Goal: Navigation & Orientation: Find specific page/section

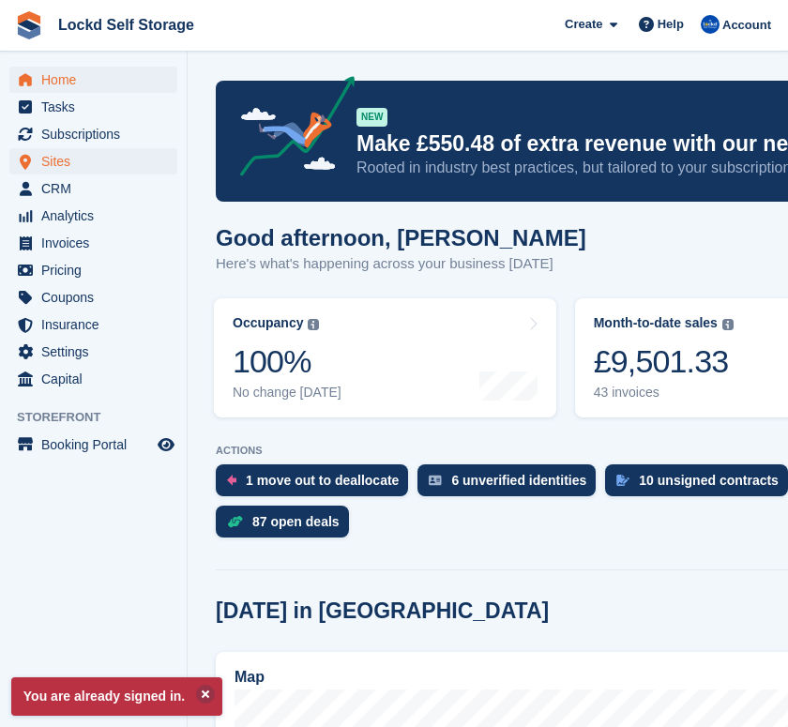
click at [56, 158] on span "Sites" at bounding box center [97, 161] width 113 height 26
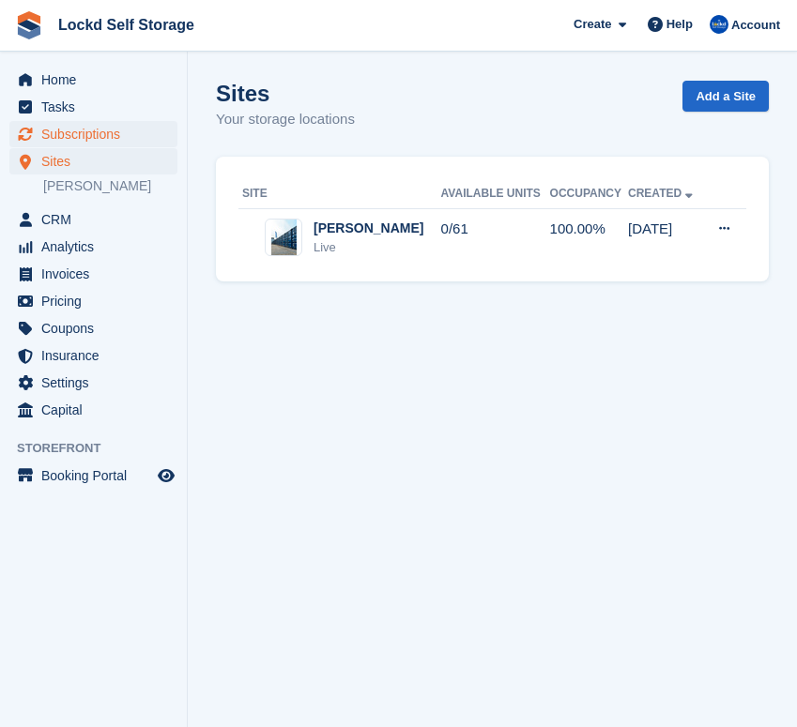
click at [84, 137] on span "Subscriptions" at bounding box center [97, 134] width 113 height 26
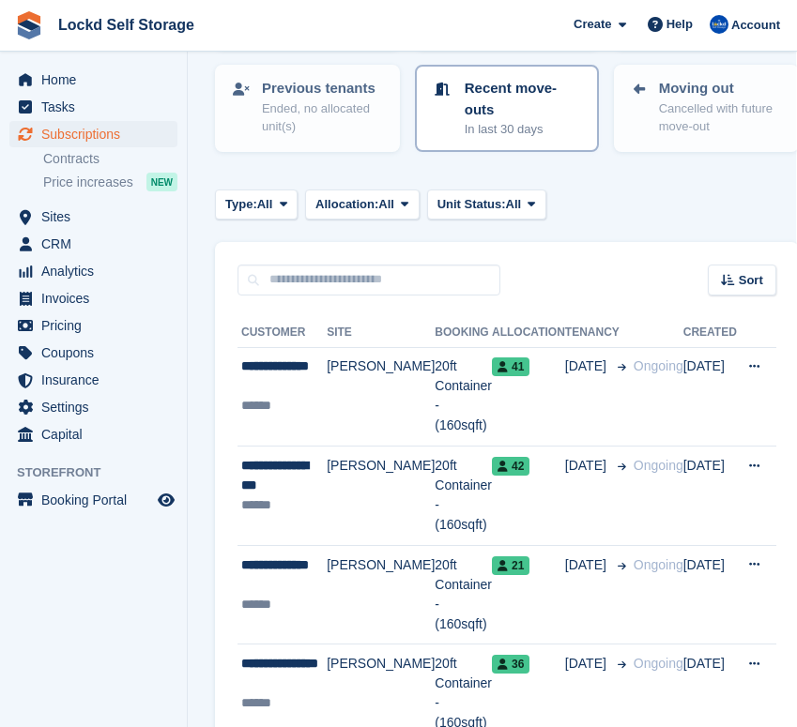
scroll to position [234, 0]
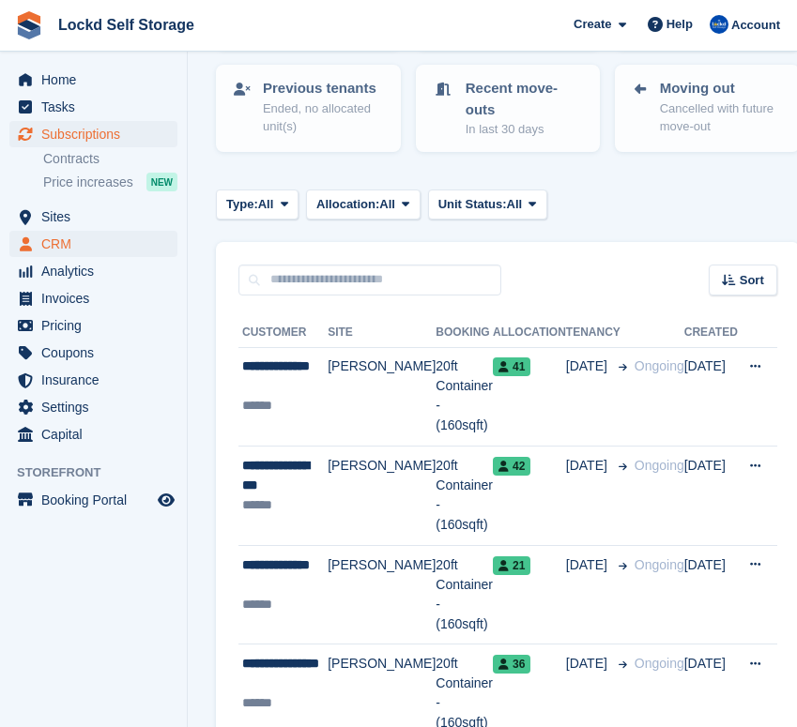
click at [51, 240] on span "CRM" at bounding box center [97, 244] width 113 height 26
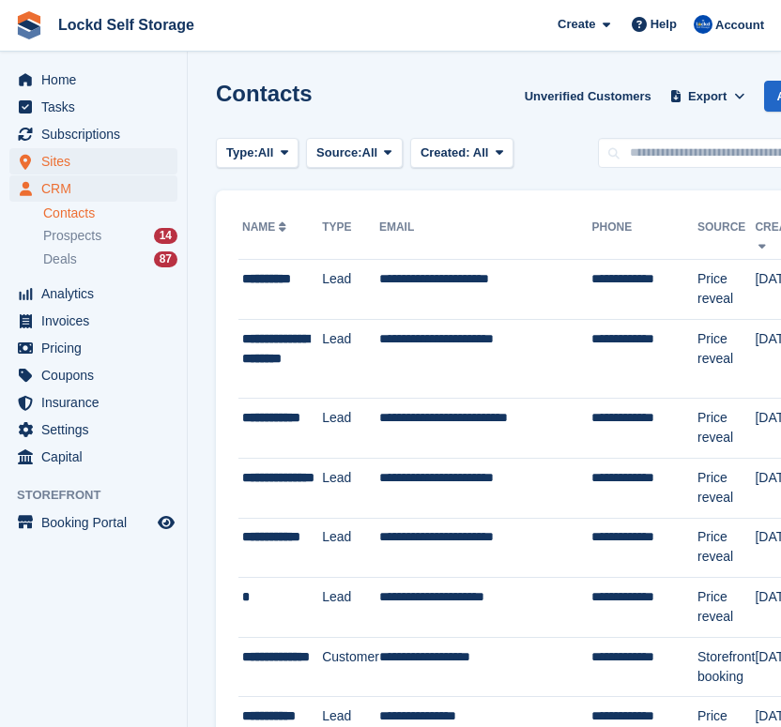
click at [98, 163] on span "Sites" at bounding box center [97, 161] width 113 height 26
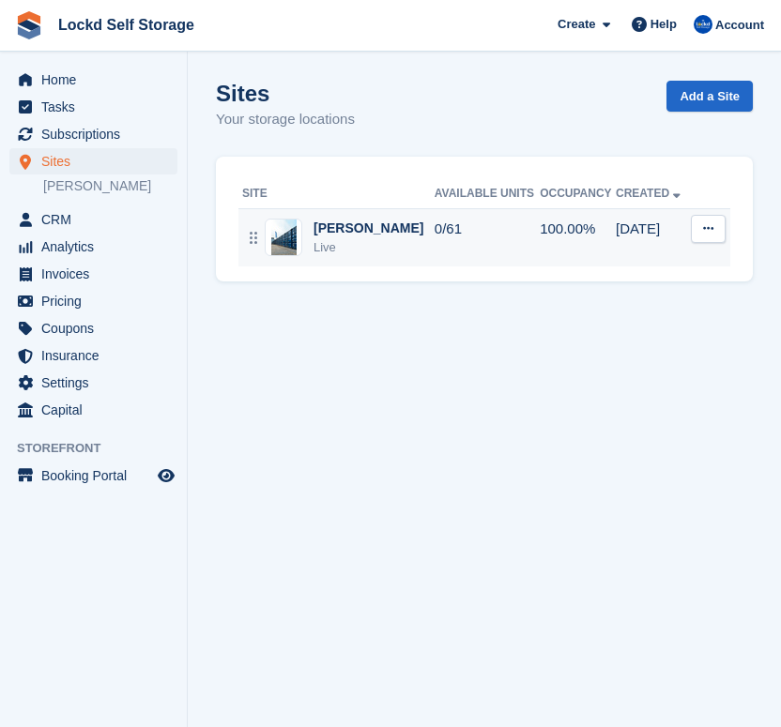
click at [378, 230] on div "Horley Live" at bounding box center [338, 238] width 192 height 38
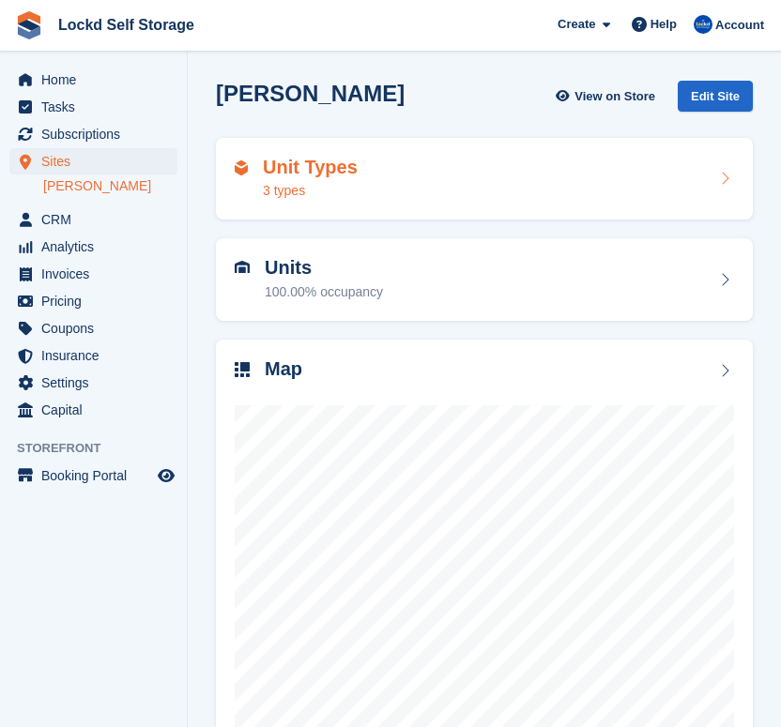
click at [406, 168] on div "Unit Types 3 types" at bounding box center [484, 179] width 499 height 45
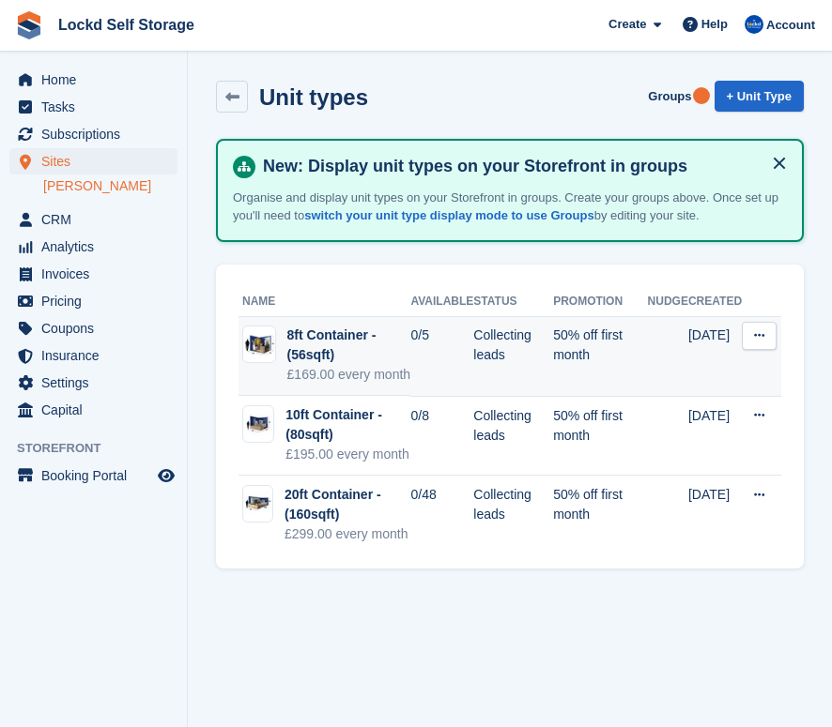
click at [404, 382] on div "£169.00 every month" at bounding box center [349, 375] width 124 height 20
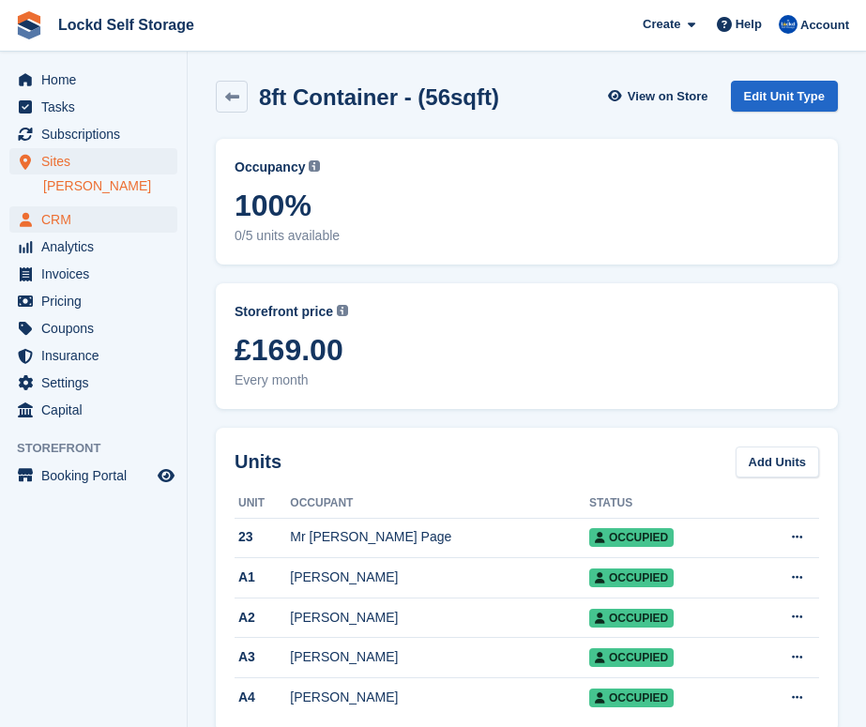
click at [71, 215] on span "CRM" at bounding box center [97, 219] width 113 height 26
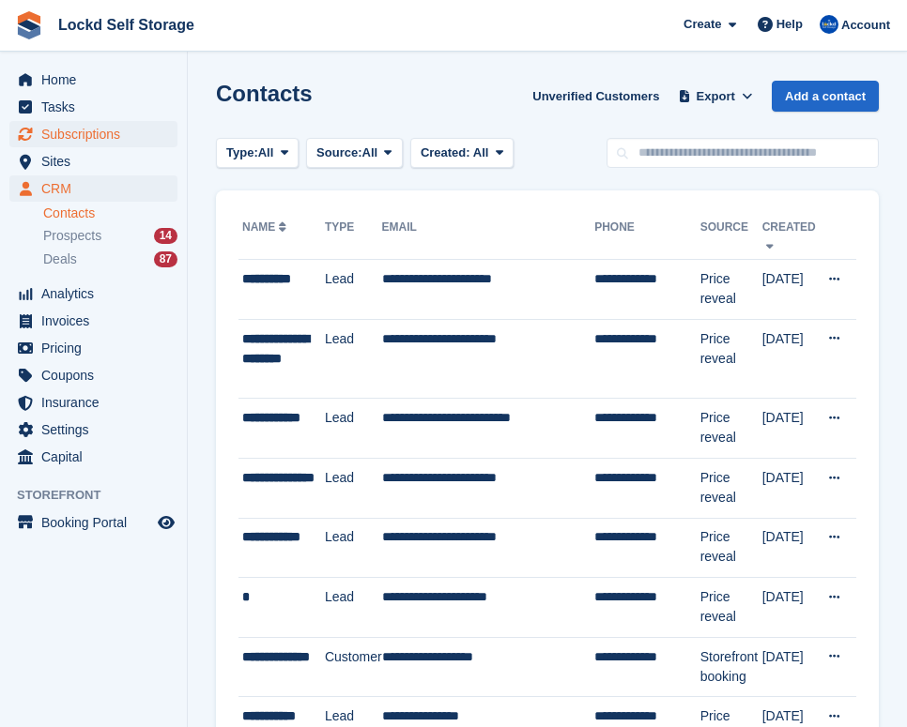
click at [103, 144] on span "Subscriptions" at bounding box center [97, 134] width 113 height 26
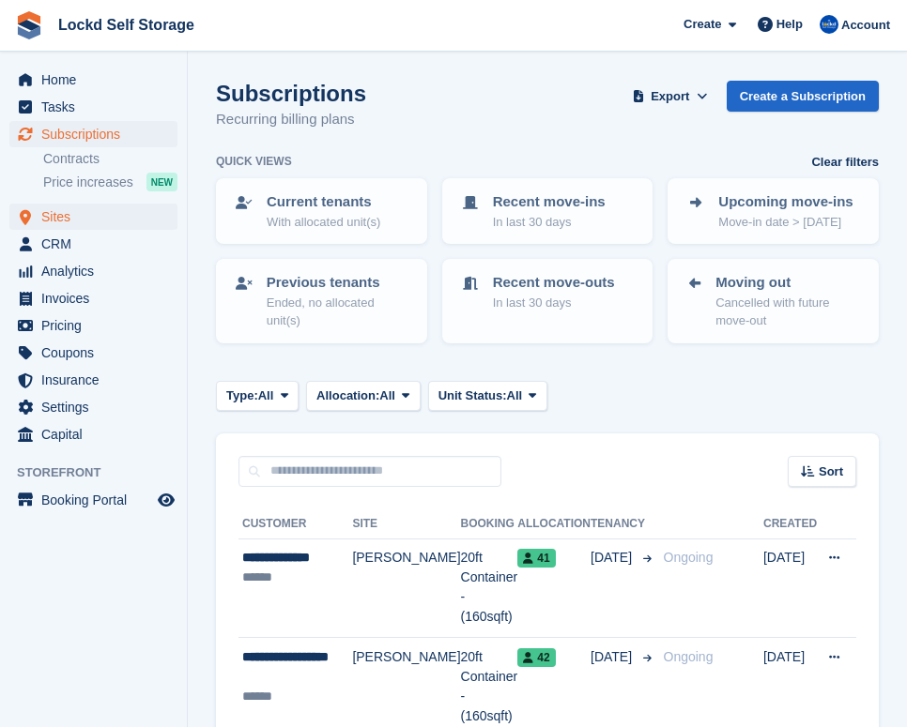
click at [95, 222] on span "Sites" at bounding box center [97, 217] width 113 height 26
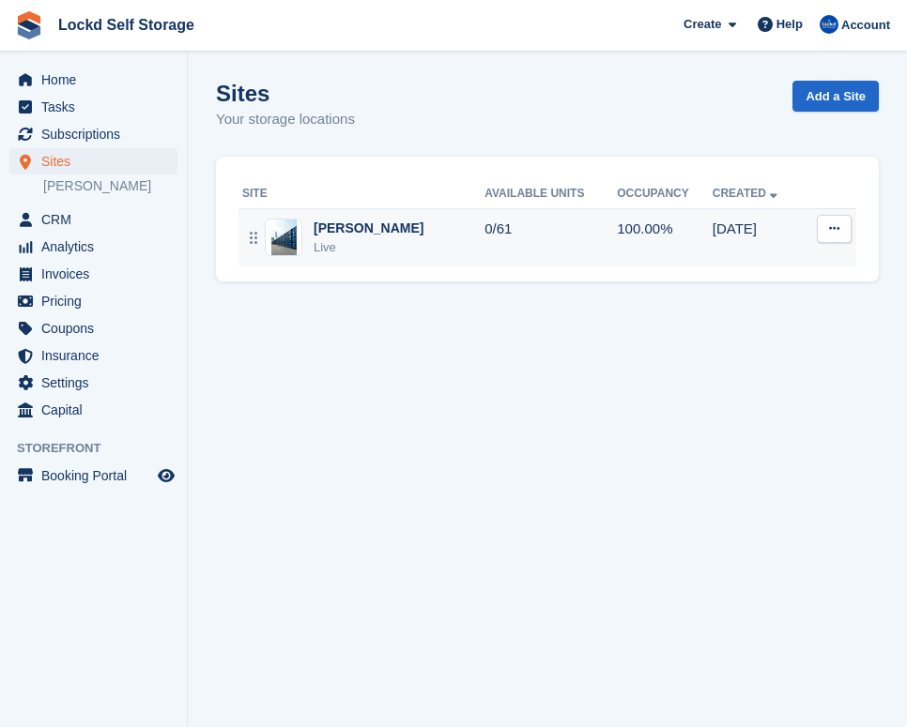
click at [525, 234] on td "0/61" at bounding box center [550, 237] width 132 height 58
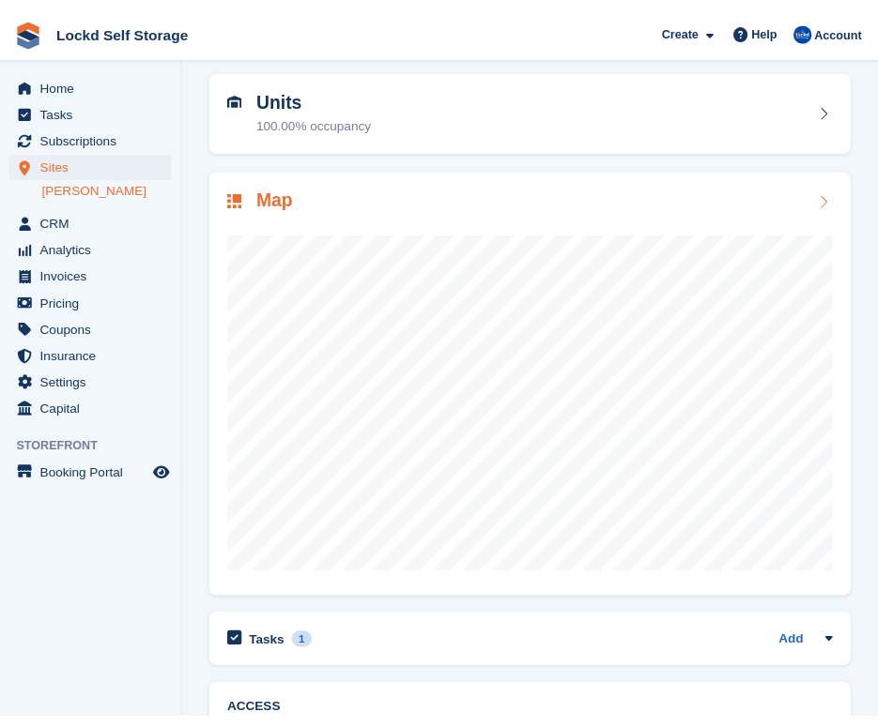
scroll to position [197, 0]
